Goal: Task Accomplishment & Management: Use online tool/utility

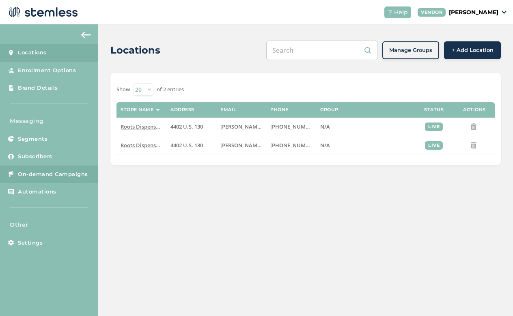
click at [38, 171] on span "On-demand Campaigns" at bounding box center [53, 175] width 70 height 8
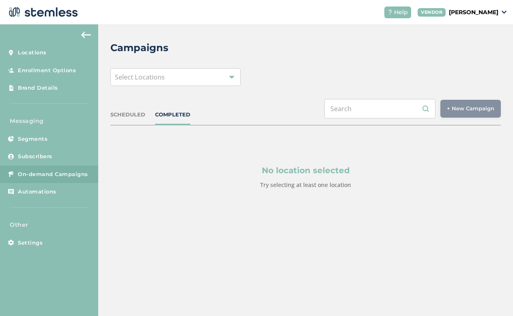
click at [188, 76] on div "Select Locations" at bounding box center [175, 77] width 130 height 18
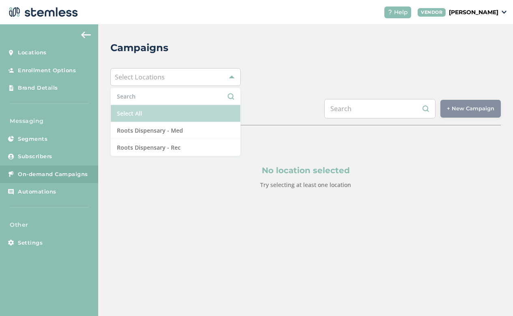
click at [184, 113] on li "Select All" at bounding box center [176, 113] width 130 height 17
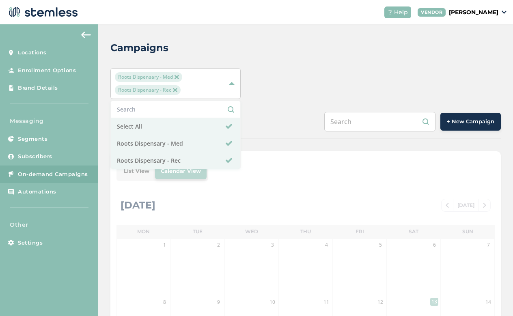
click at [466, 123] on span "+ New Campaign" at bounding box center [471, 122] width 48 height 8
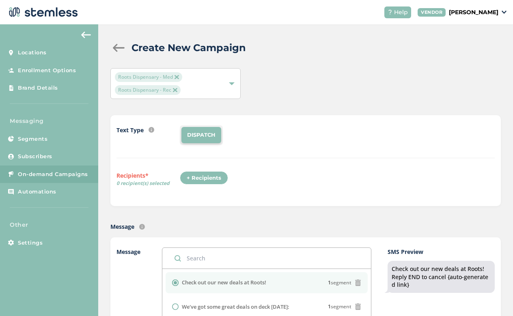
click at [208, 176] on div "+ Recipients" at bounding box center [204, 178] width 48 height 14
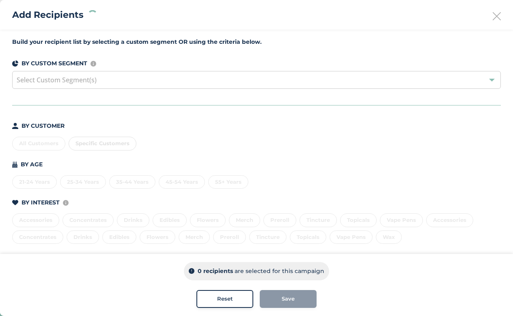
click at [35, 145] on div "All Customers Specific Customers" at bounding box center [256, 142] width 489 height 17
click at [35, 145] on div "All Customers" at bounding box center [38, 144] width 53 height 14
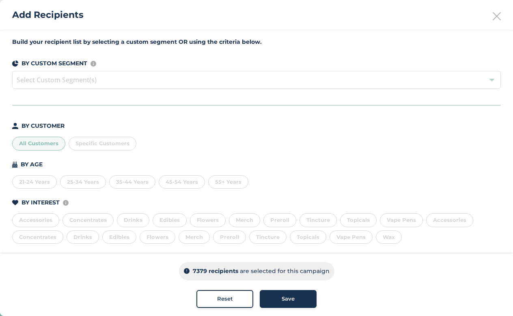
click at [282, 298] on span "Save" at bounding box center [288, 299] width 13 height 8
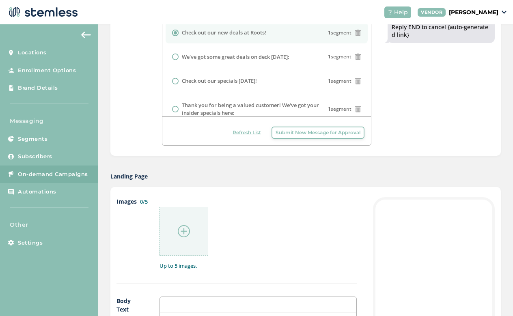
scroll to position [258, 0]
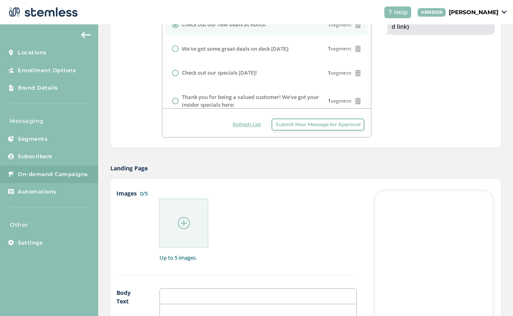
click at [180, 220] on img at bounding box center [184, 223] width 12 height 12
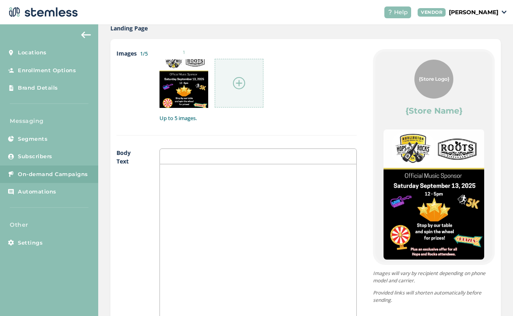
scroll to position [419, 0]
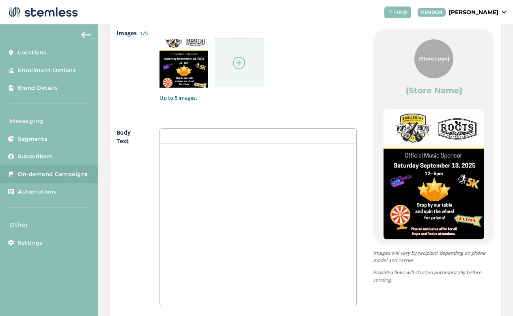
click at [262, 215] on div at bounding box center [258, 225] width 197 height 162
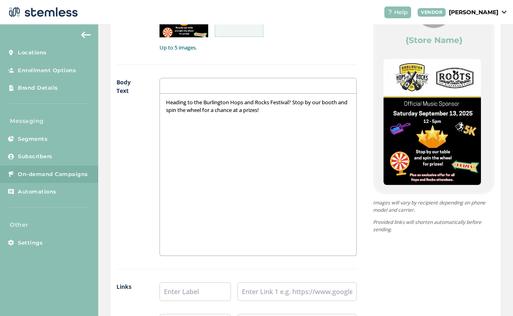
scroll to position [469, 0]
click at [257, 107] on p "Heading to the Burlington Hops and Rocks Festival? Stop by our booth and spin t…" at bounding box center [258, 105] width 184 height 15
click at [256, 185] on div "Heading to the Burlington Hops and Rocks Festival? Stop by our booth and spin t…" at bounding box center [258, 174] width 197 height 162
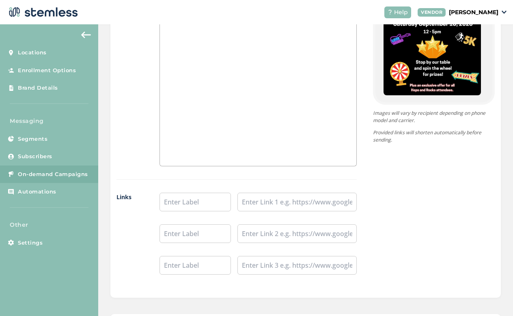
scroll to position [598, 0]
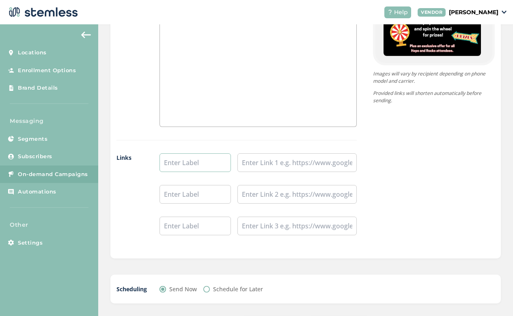
click at [200, 166] on input "text" at bounding box center [195, 162] width 71 height 19
type input "S"
type input "Shop Now"
click at [302, 156] on input "text" at bounding box center [297, 162] width 119 height 19
paste input "[URL][DOMAIN_NAME]"
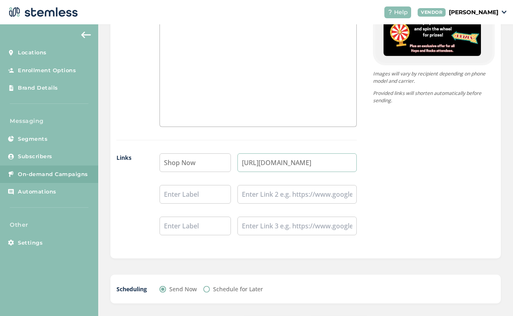
type input "[URL][DOMAIN_NAME]"
click at [432, 194] on div "{Store Logo} {Store Name} Heading to the Burlington Hops and Rocks Festival? St…" at bounding box center [426, 48] width 138 height 399
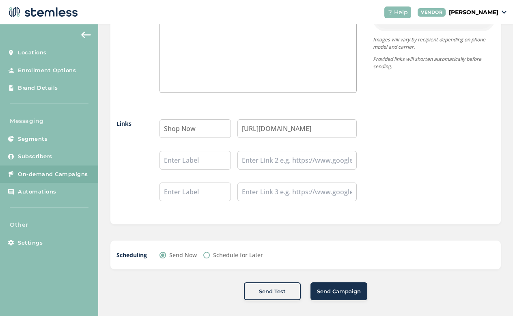
scroll to position [632, 0]
click at [206, 256] on input "Schedule for Later" at bounding box center [206, 256] width 6 height 6
radio input "true"
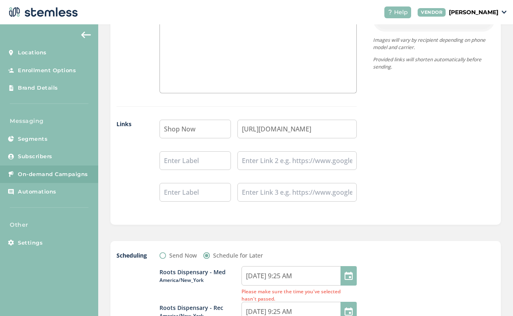
click at [160, 255] on input "Send Now" at bounding box center [163, 256] width 6 height 6
radio input "true"
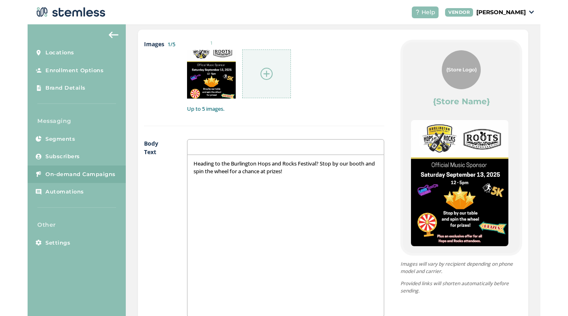
scroll to position [407, 0]
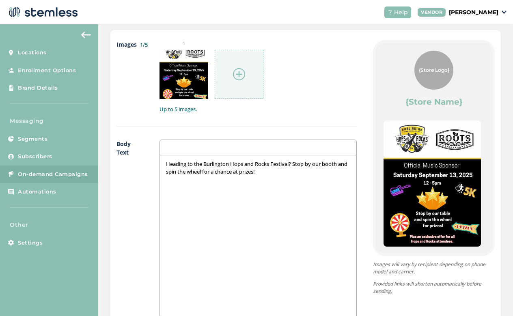
click at [287, 177] on div "Heading to the Burlington Hops and Rocks Festival? Stop by our booth and spin t…" at bounding box center [258, 237] width 197 height 162
click at [327, 49] on div "1" at bounding box center [258, 69] width 197 height 59
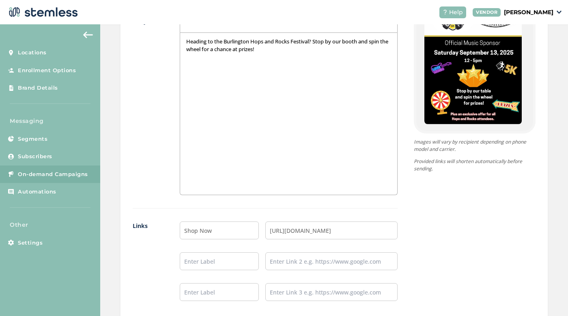
scroll to position [428, 0]
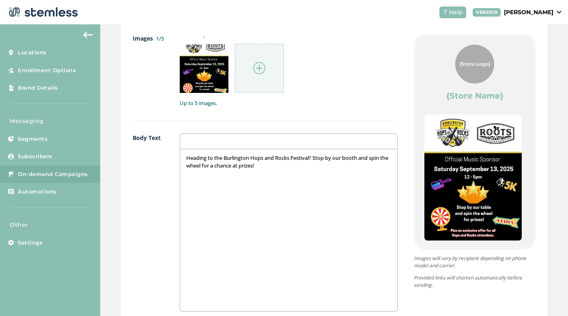
click at [312, 158] on p "Heading to the Burlington Hops and Rocks Festival? Stop by our booth and spin t…" at bounding box center [288, 161] width 205 height 15
click at [329, 164] on p "Heading to the Burlington Hops and Rocks Festival [DATE]? Stop by our booth and…" at bounding box center [288, 161] width 205 height 15
click at [331, 157] on p "Heading to the Burlington Hops and Rocks Festival [DATE]? Stop by our booth and…" at bounding box center [288, 161] width 205 height 15
click at [355, 165] on p "Heading to the Burlington Hops and Rocks Festival [DATE]? Stop by our booth and…" at bounding box center [288, 161] width 205 height 15
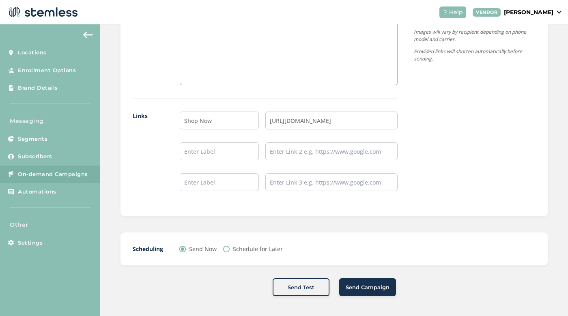
scroll to position [654, 0]
click at [369, 284] on span "Send Campaign" at bounding box center [368, 288] width 44 height 8
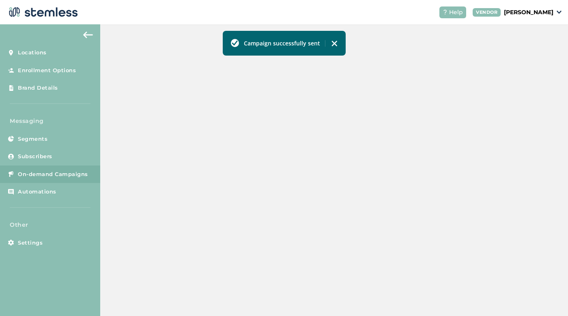
scroll to position [246, 0]
